Goal: Find contact information: Find contact information

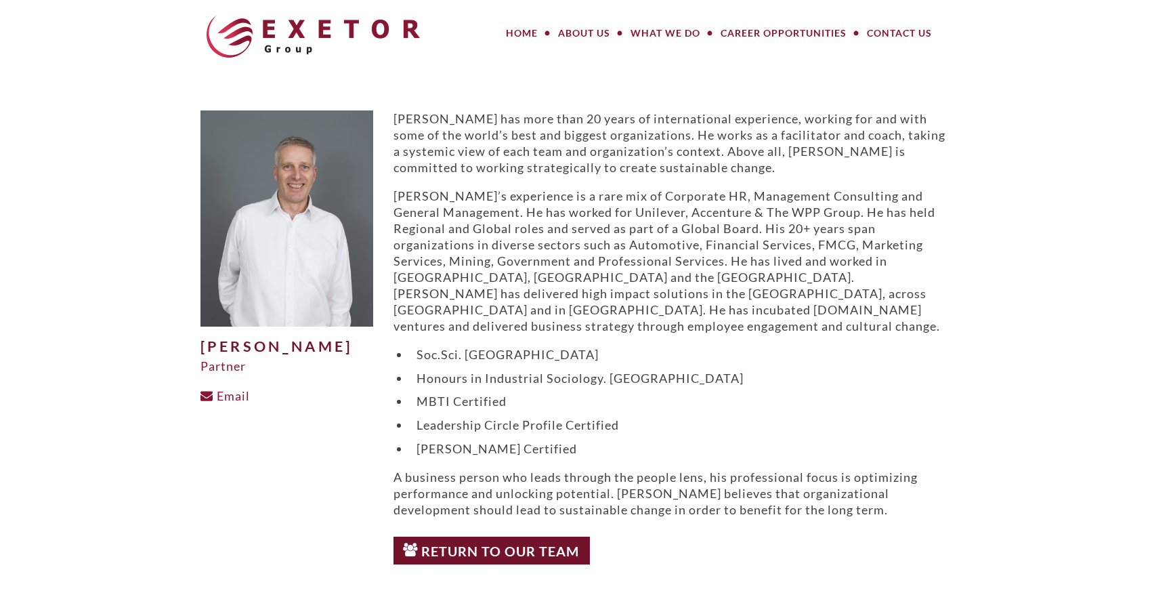
click at [325, 32] on img at bounding box center [313, 37] width 213 height 42
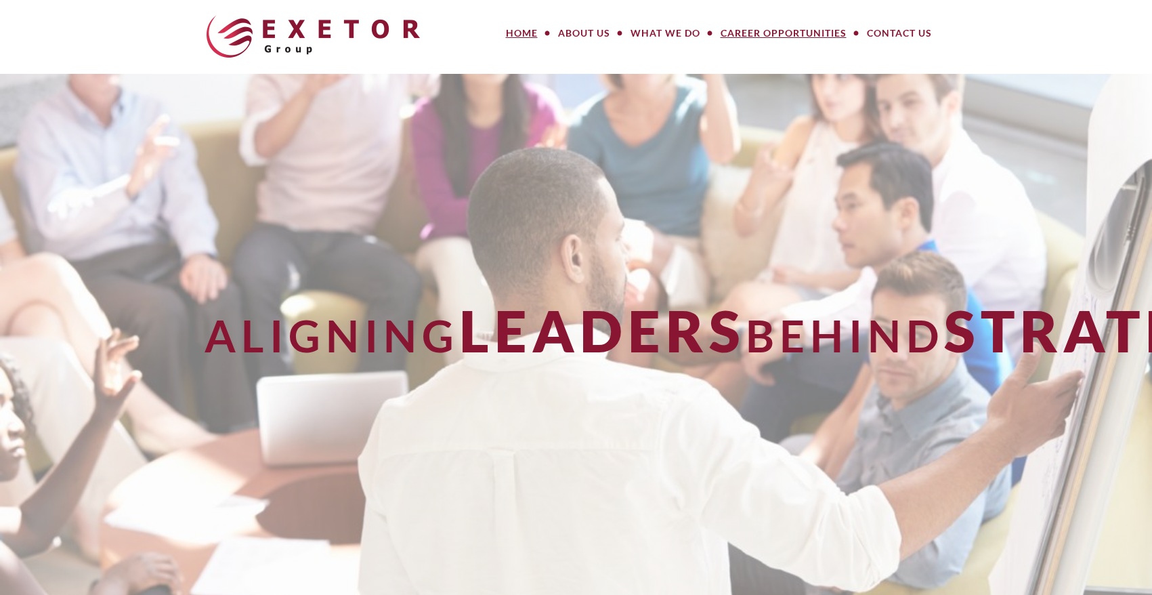
scroll to position [1, 0]
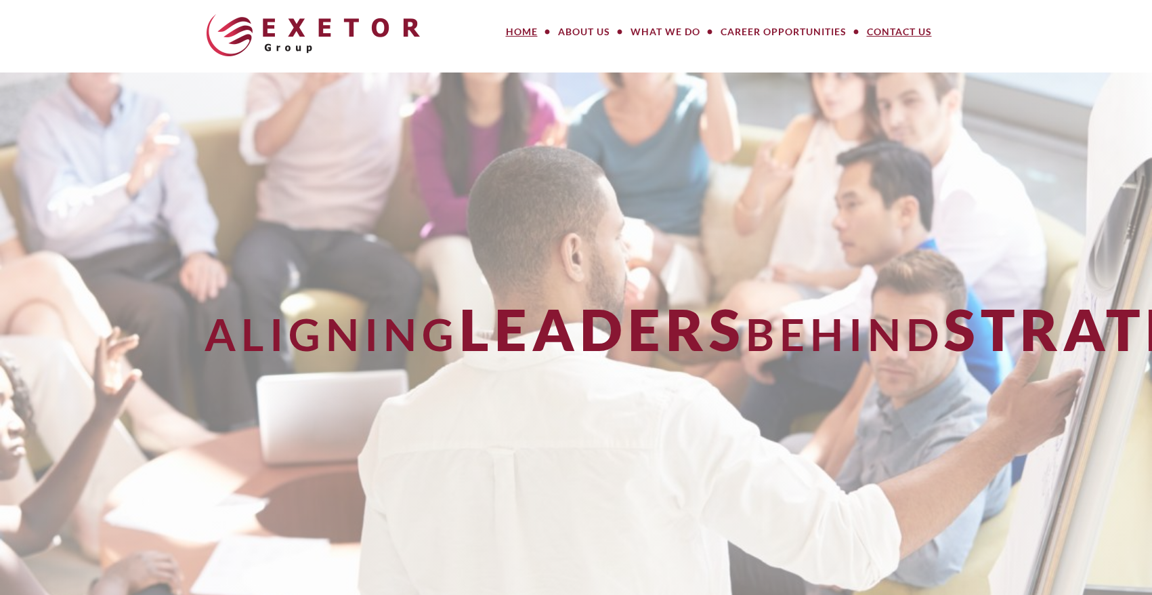
click at [877, 34] on link "Contact Us" at bounding box center [899, 31] width 85 height 27
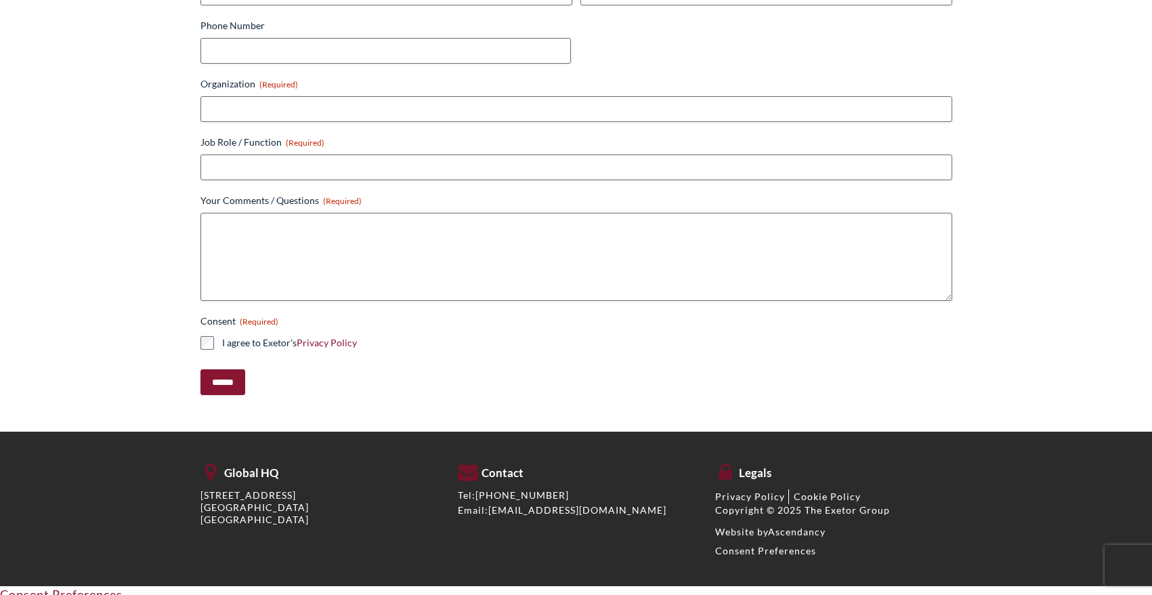
scroll to position [709, 0]
